Goal: Find contact information: Find contact information

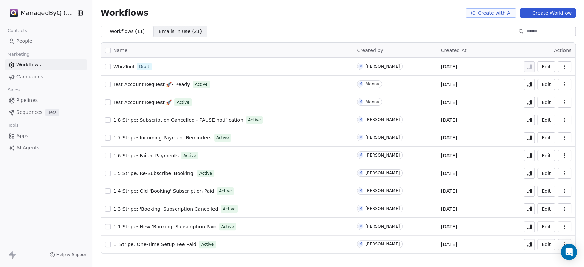
click at [148, 208] on span "1.3 Stripe: 'Booking' Subscription Cancelled" at bounding box center [165, 208] width 105 height 5
click at [197, 120] on span "1.8 Stripe: Subscription Cancelled - PAUSE notification" at bounding box center [178, 119] width 130 height 5
click at [571, 251] on icon "Open Intercom Messenger" at bounding box center [569, 252] width 8 height 9
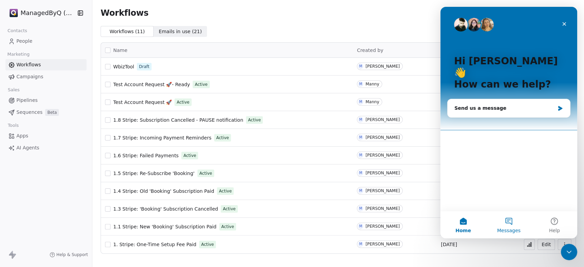
click at [515, 225] on button "Messages" at bounding box center [508, 224] width 45 height 27
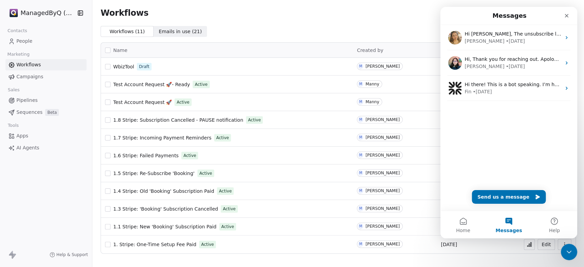
click at [26, 39] on span "People" at bounding box center [24, 41] width 16 height 7
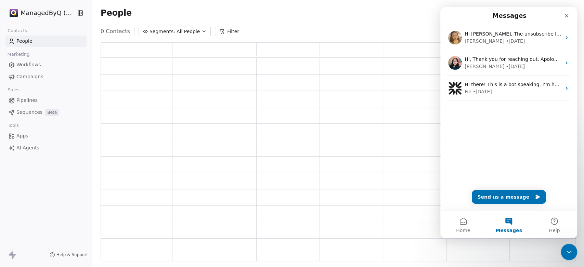
scroll to position [213, 469]
click at [40, 10] on html "ManagedByQ (FZE) Contacts People Marketing Workflows Campaigns Sales Pipelines …" at bounding box center [292, 133] width 584 height 267
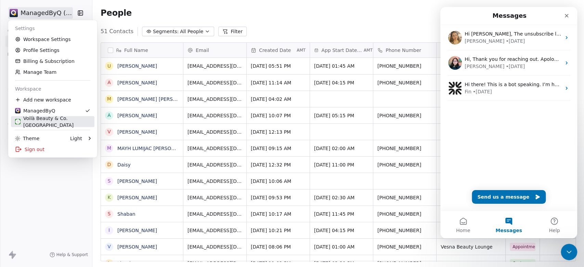
scroll to position [229, 486]
click at [56, 121] on div "Voilà Beauty & Co. [GEOGRAPHIC_DATA]" at bounding box center [52, 122] width 75 height 14
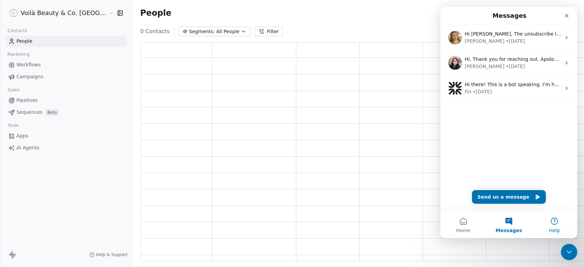
scroll to position [213, 460]
click at [570, 255] on icon "Close Intercom Messenger" at bounding box center [568, 251] width 8 height 8
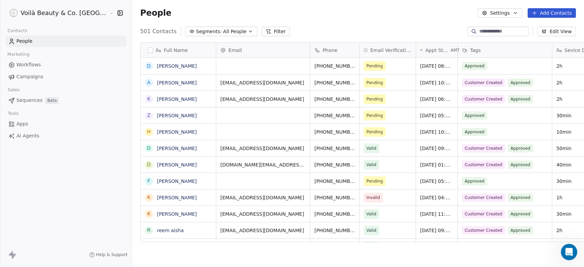
scroll to position [6, 6]
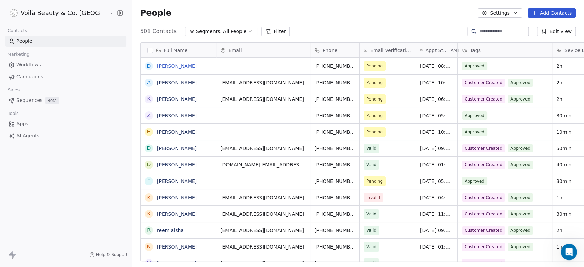
click at [157, 65] on link "[PERSON_NAME]" at bounding box center [177, 65] width 40 height 5
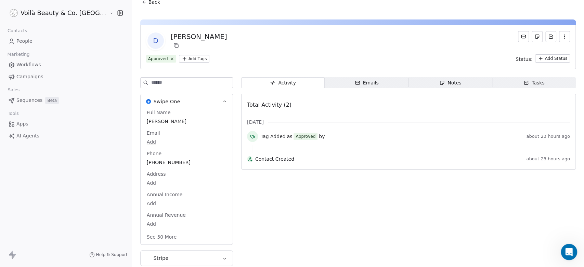
scroll to position [10, 0]
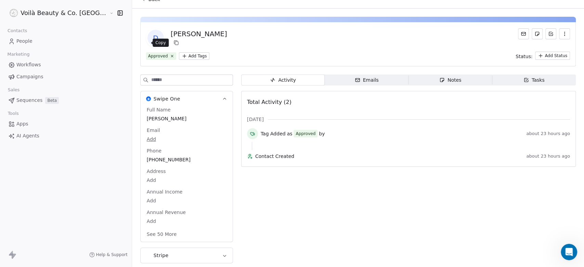
click at [173, 41] on icon at bounding box center [175, 42] width 5 height 5
click at [15, 40] on link "People" at bounding box center [65, 41] width 121 height 11
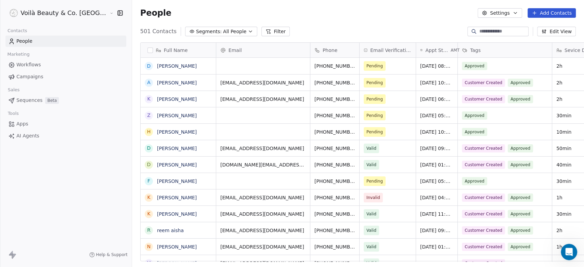
scroll to position [229, 476]
click at [490, 32] on input at bounding box center [503, 31] width 48 height 7
paste input "*********"
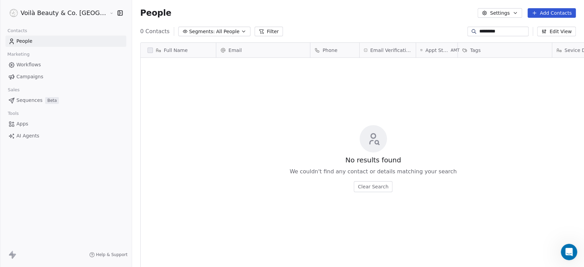
click at [485, 31] on input "*********" at bounding box center [503, 31] width 48 height 7
type input "*****"
